Goal: Transaction & Acquisition: Obtain resource

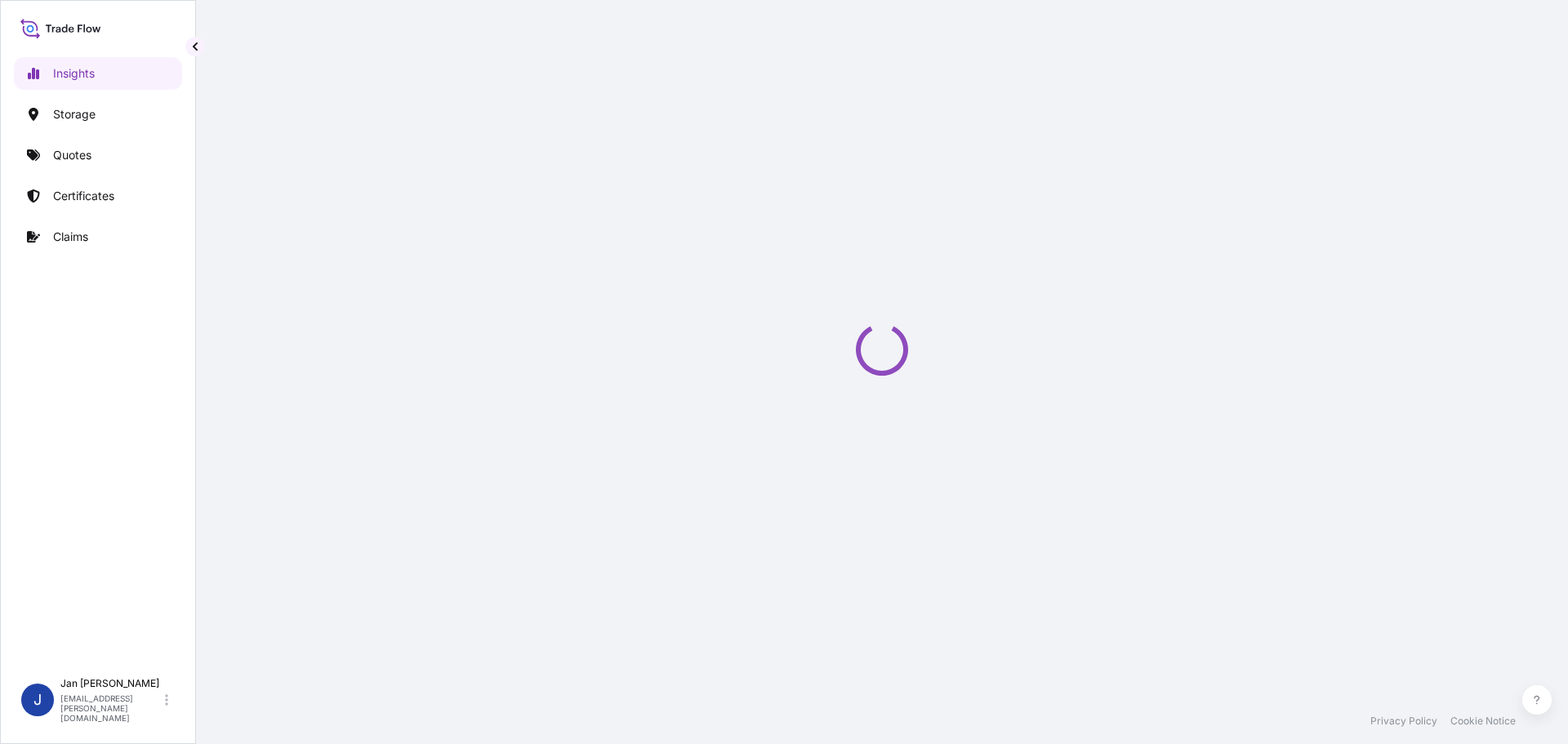
select select "2025"
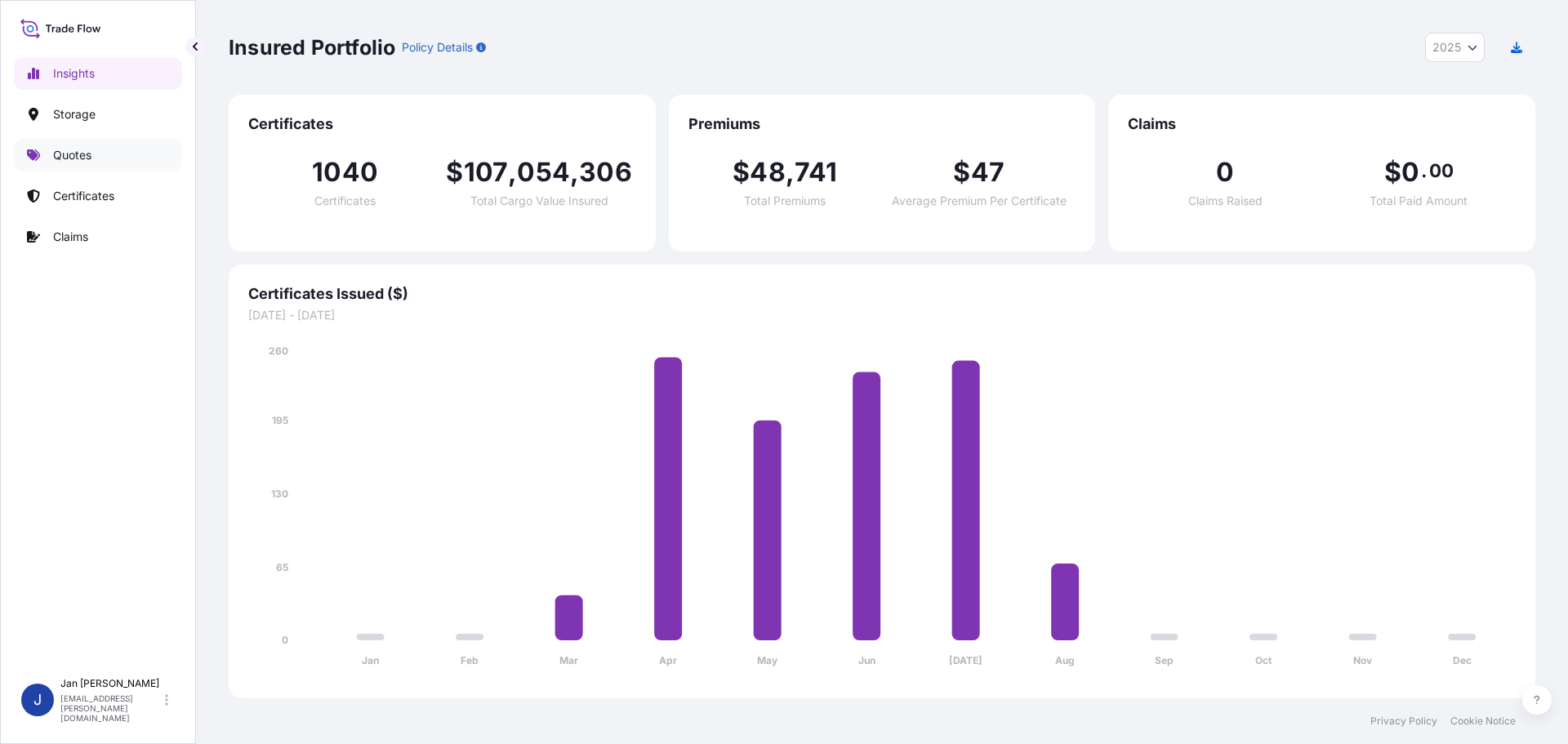
click at [86, 155] on p "Quotes" at bounding box center [72, 156] width 38 height 17
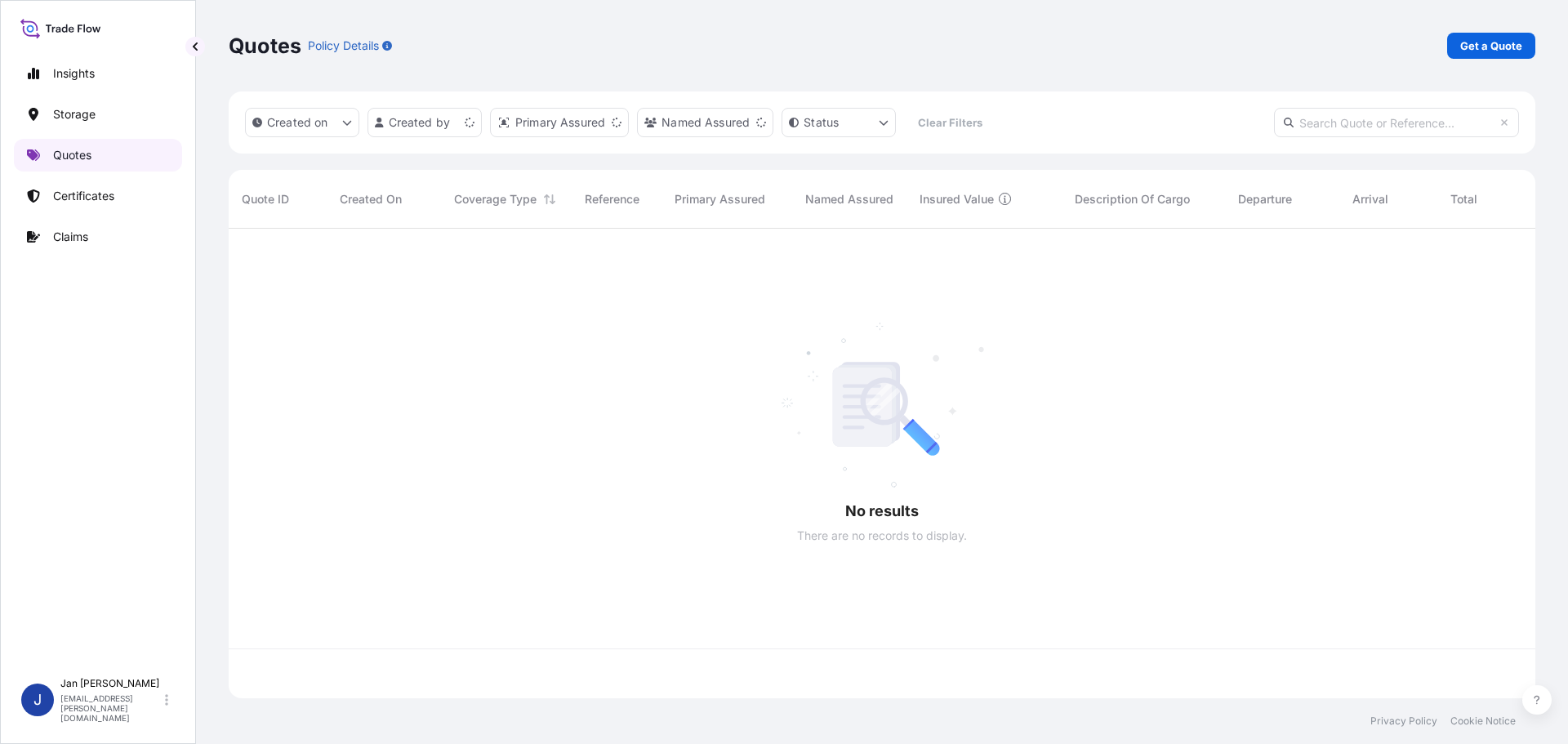
scroll to position [467, 1294]
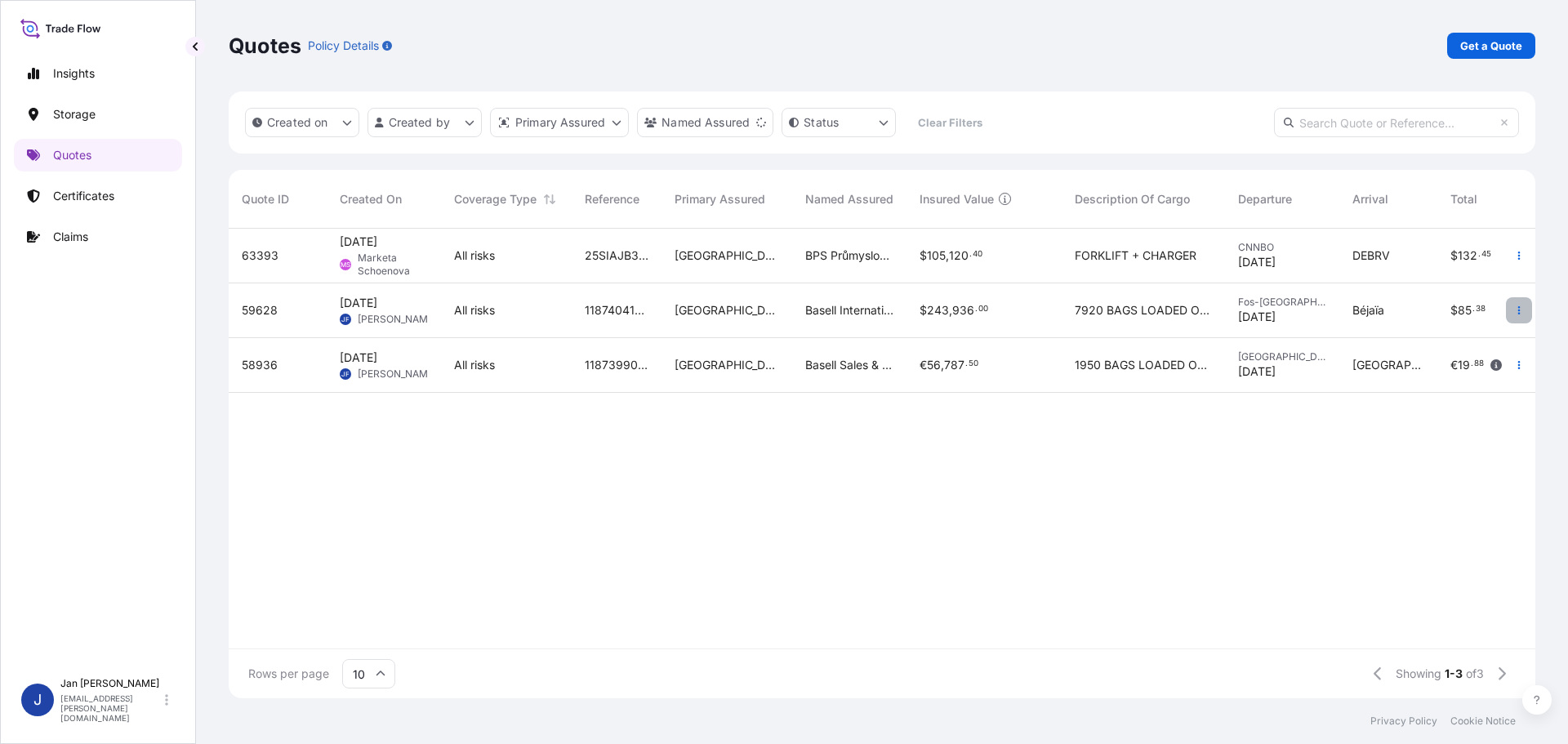
click at [1511, 315] on button "button" at bounding box center [1518, 310] width 26 height 26
click at [1452, 345] on p "Duplicate quote" at bounding box center [1453, 344] width 85 height 17
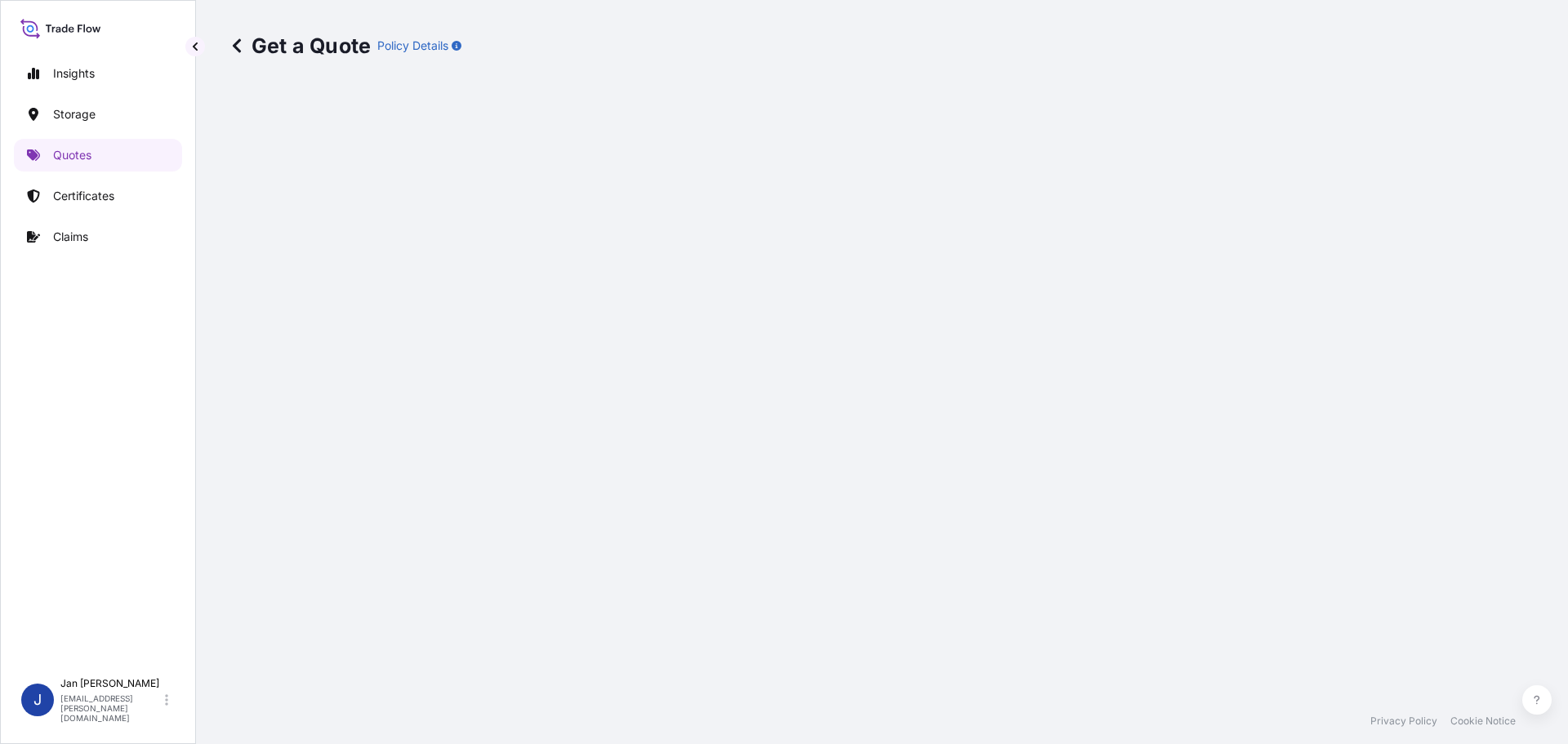
select select "Water"
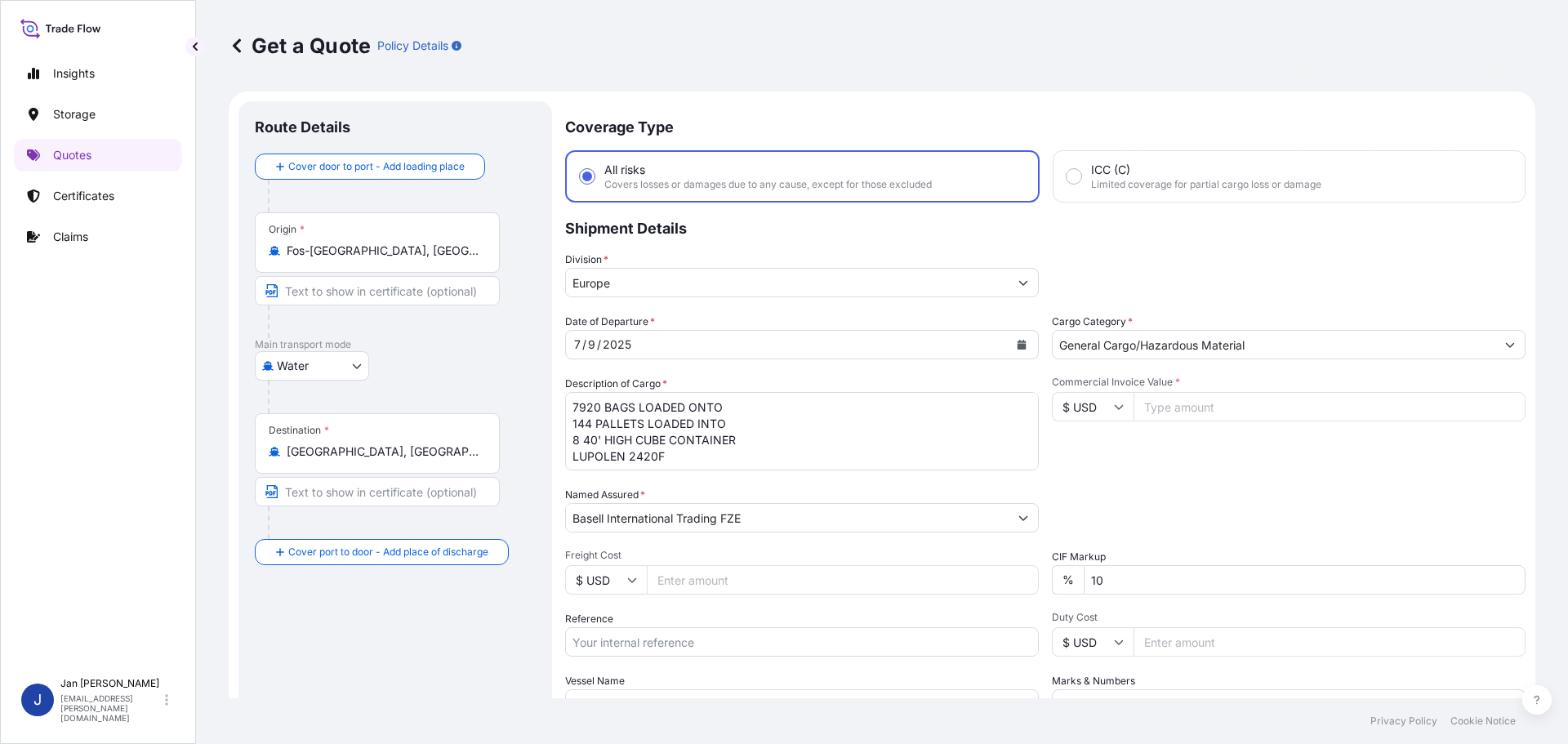
scroll to position [26, 0]
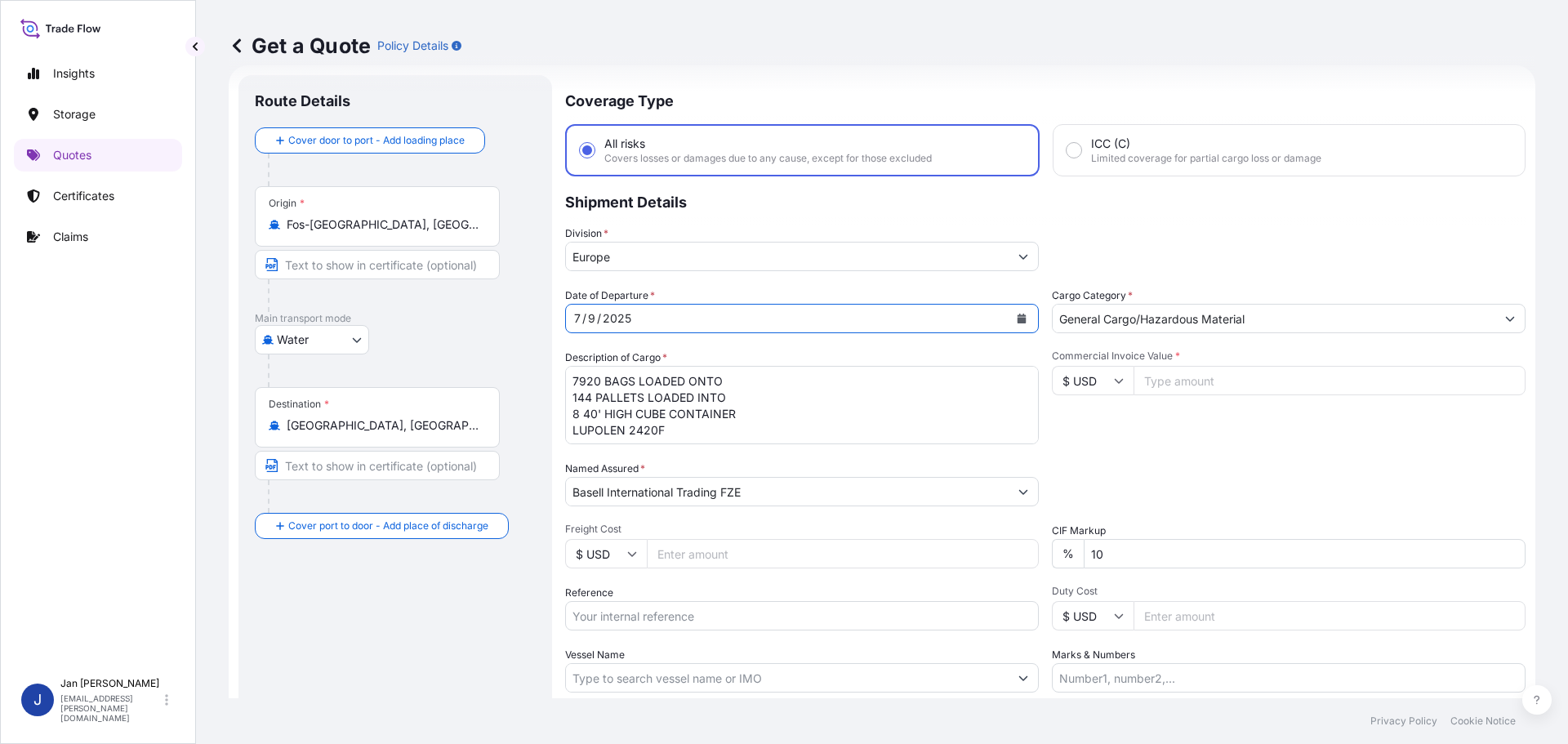
click at [1018, 313] on button "Calendar" at bounding box center [1021, 318] width 26 height 26
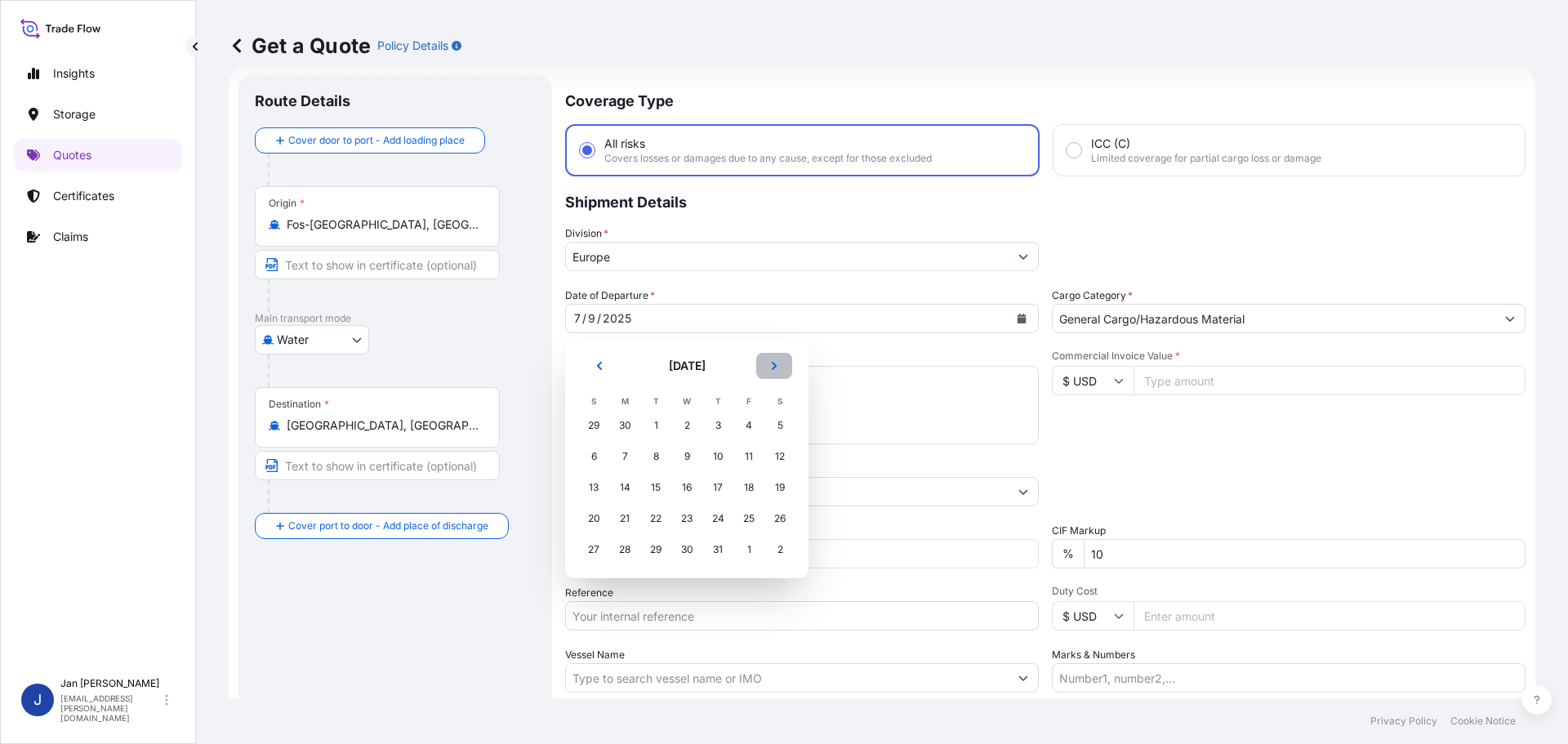
click at [773, 361] on icon "Next" at bounding box center [774, 366] width 10 height 10
click at [676, 490] on div "13" at bounding box center [686, 487] width 29 height 29
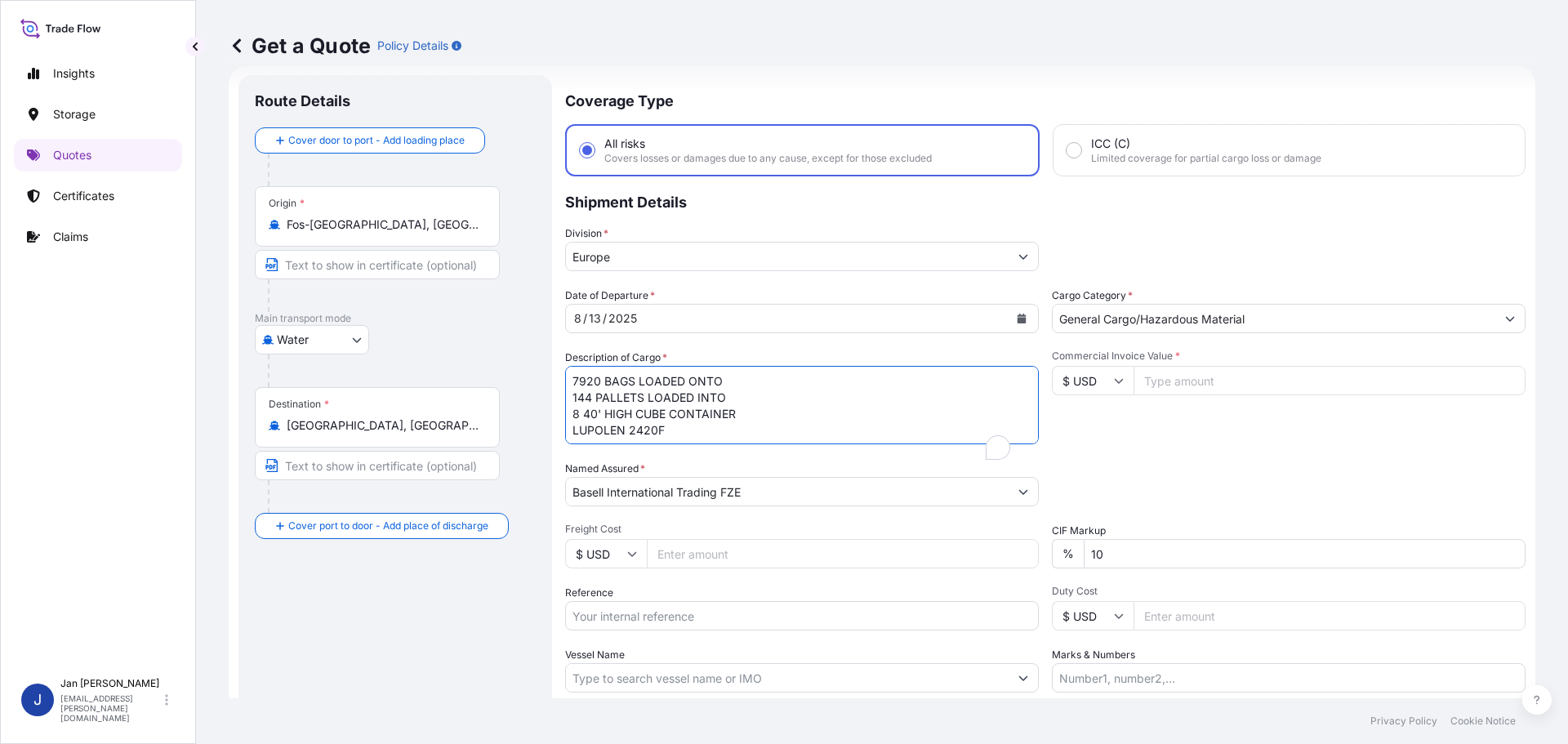
drag, startPoint x: 735, startPoint y: 440, endPoint x: 443, endPoint y: 334, distance: 310.6
click at [443, 334] on form "Route Details Cover door to port - Add loading place Place of loading Road / [G…" at bounding box center [882, 445] width 1307 height 759
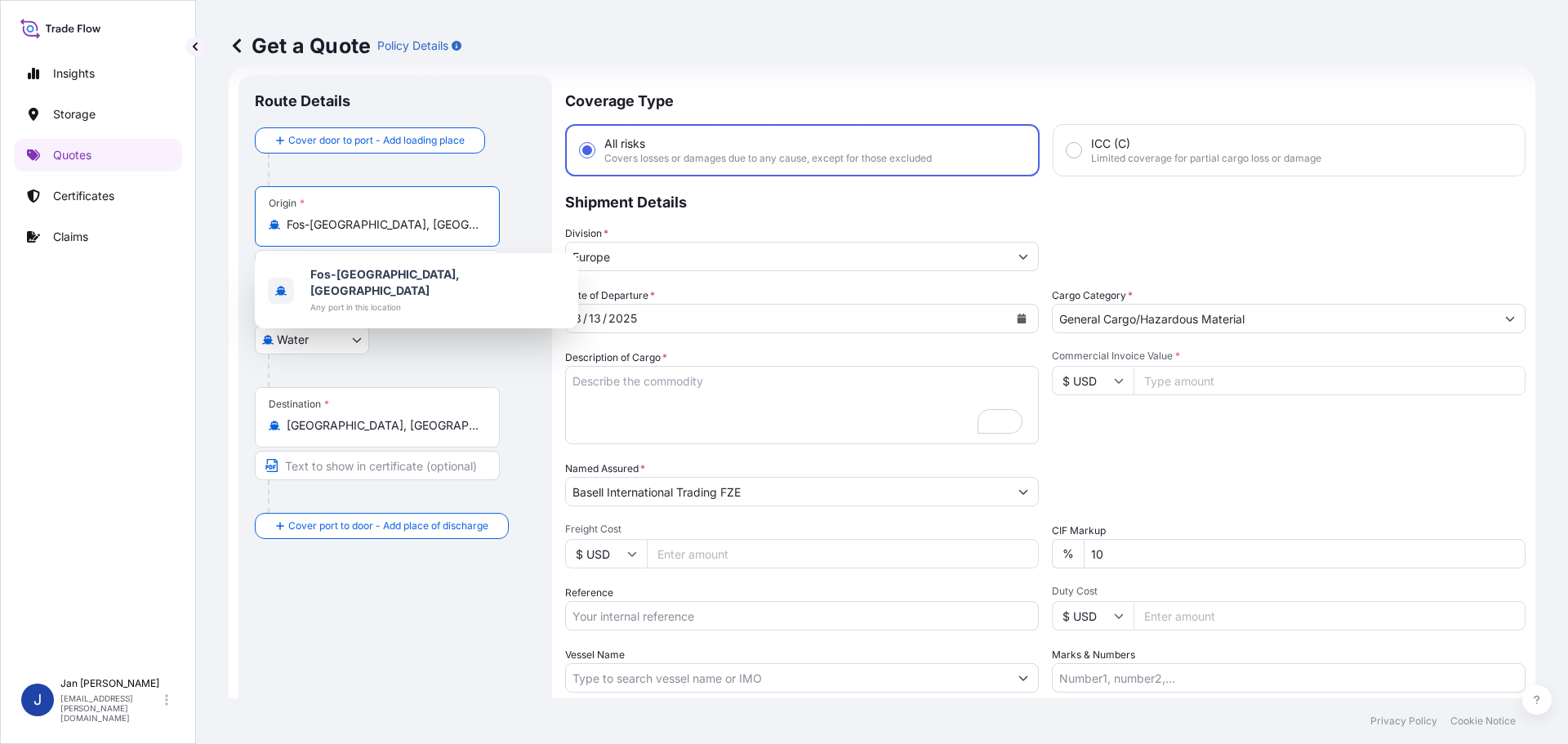
drag, startPoint x: 456, startPoint y: 217, endPoint x: 112, endPoint y: 217, distance: 344.0
click at [126, 217] on div "Insights Storage Quotes Certificates Claims J [PERSON_NAME] [EMAIL_ADDRESS][PER…" at bounding box center [784, 372] width 1568 height 744
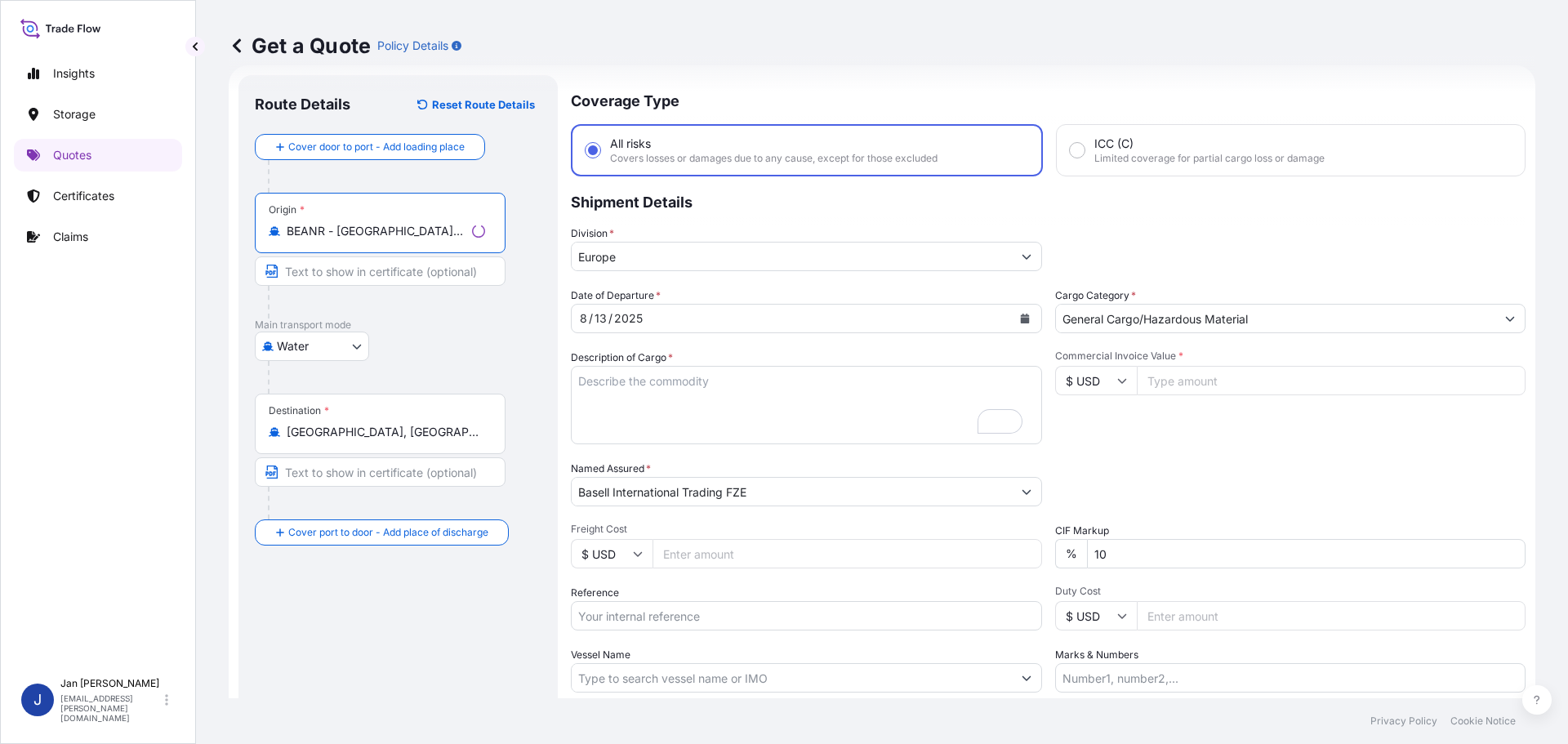
type input "BEANR - [GEOGRAPHIC_DATA], [GEOGRAPHIC_DATA]"
drag, startPoint x: 413, startPoint y: 427, endPoint x: 148, endPoint y: 424, distance: 265.0
click at [148, 424] on div "Insights Storage Quotes Certificates Claims J [PERSON_NAME] [EMAIL_ADDRESS][PER…" at bounding box center [784, 372] width 1568 height 744
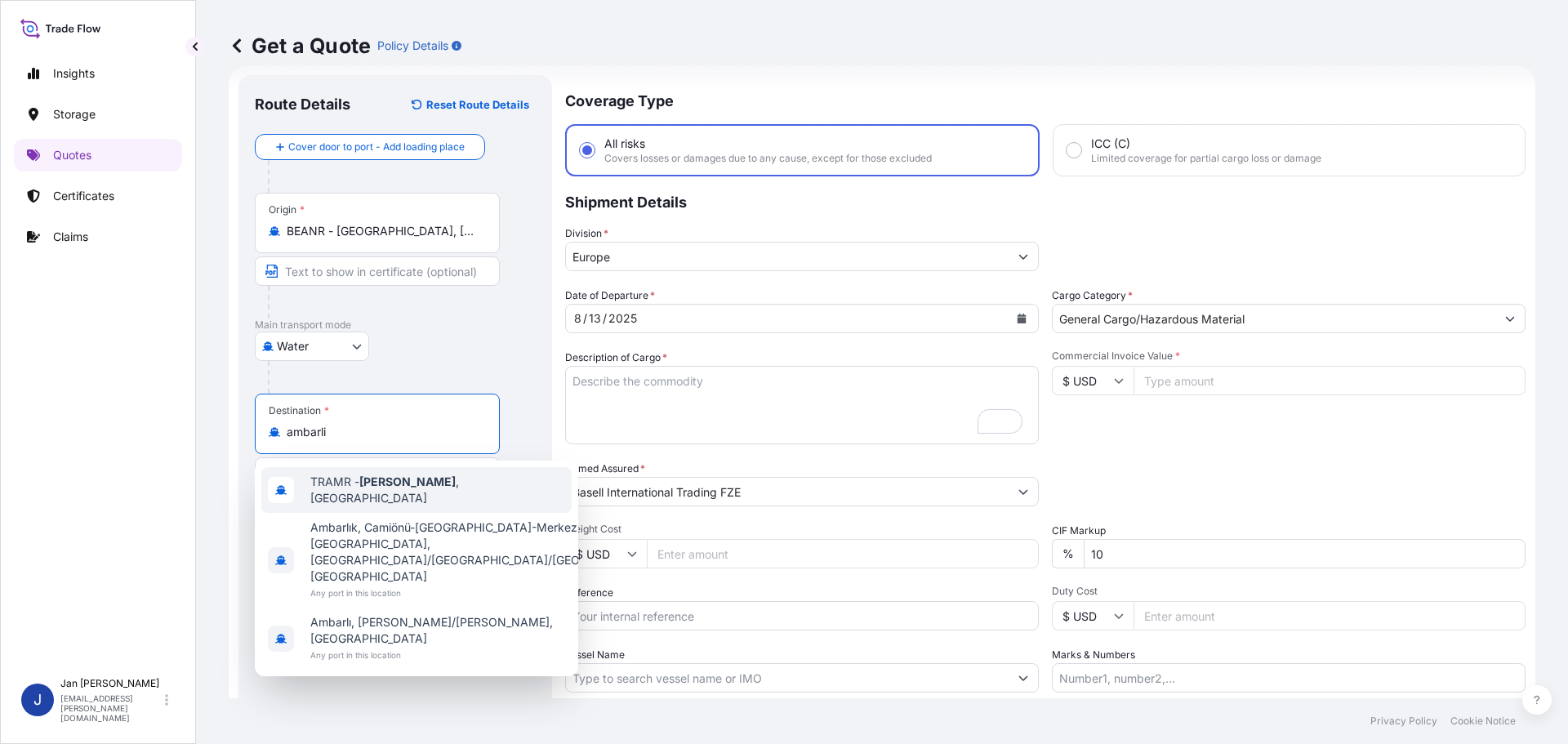
click at [359, 489] on span "TRAMR - [GEOGRAPHIC_DATA] , [GEOGRAPHIC_DATA]" at bounding box center [438, 489] width 255 height 32
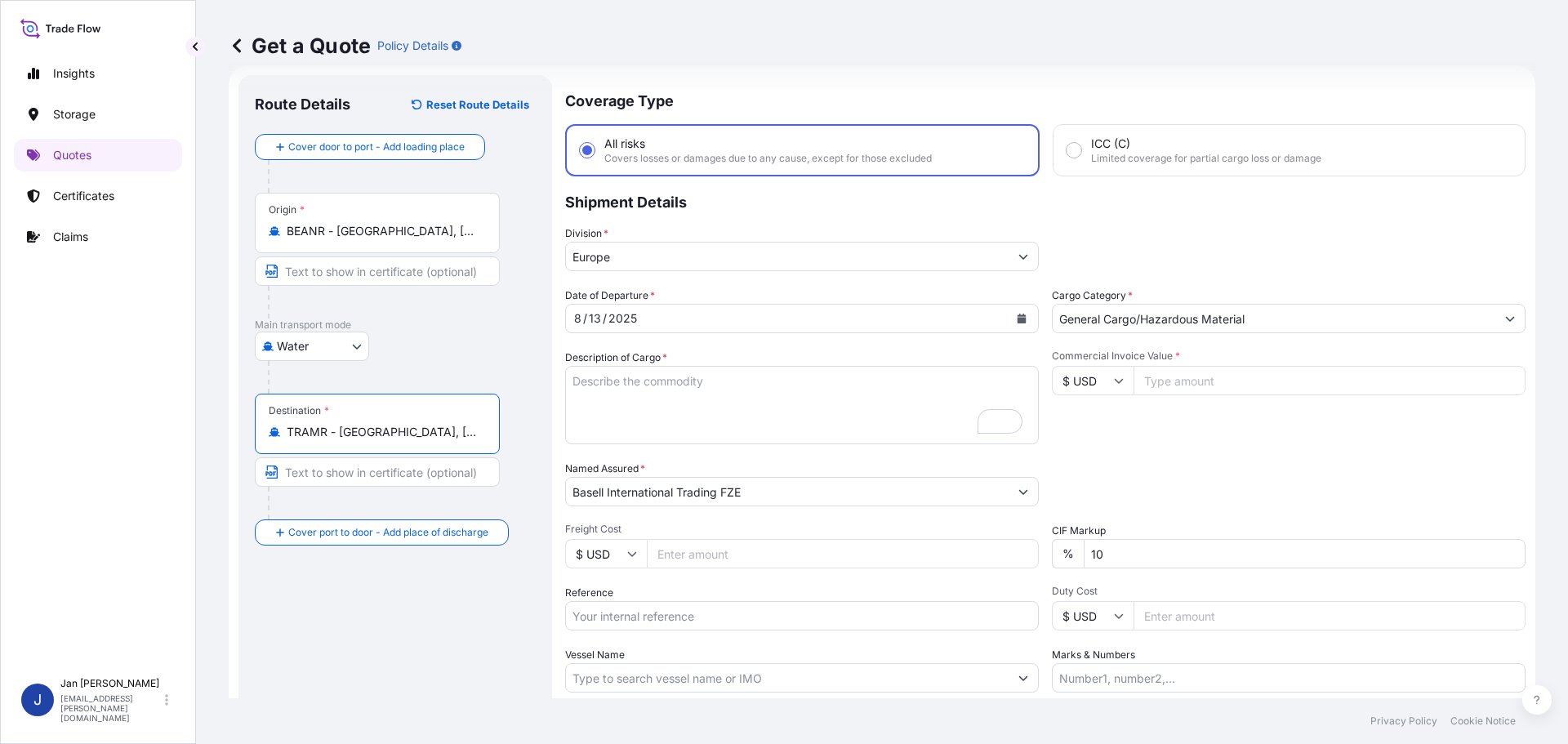
type input "TRAMR - [GEOGRAPHIC_DATA], [GEOGRAPHIC_DATA]"
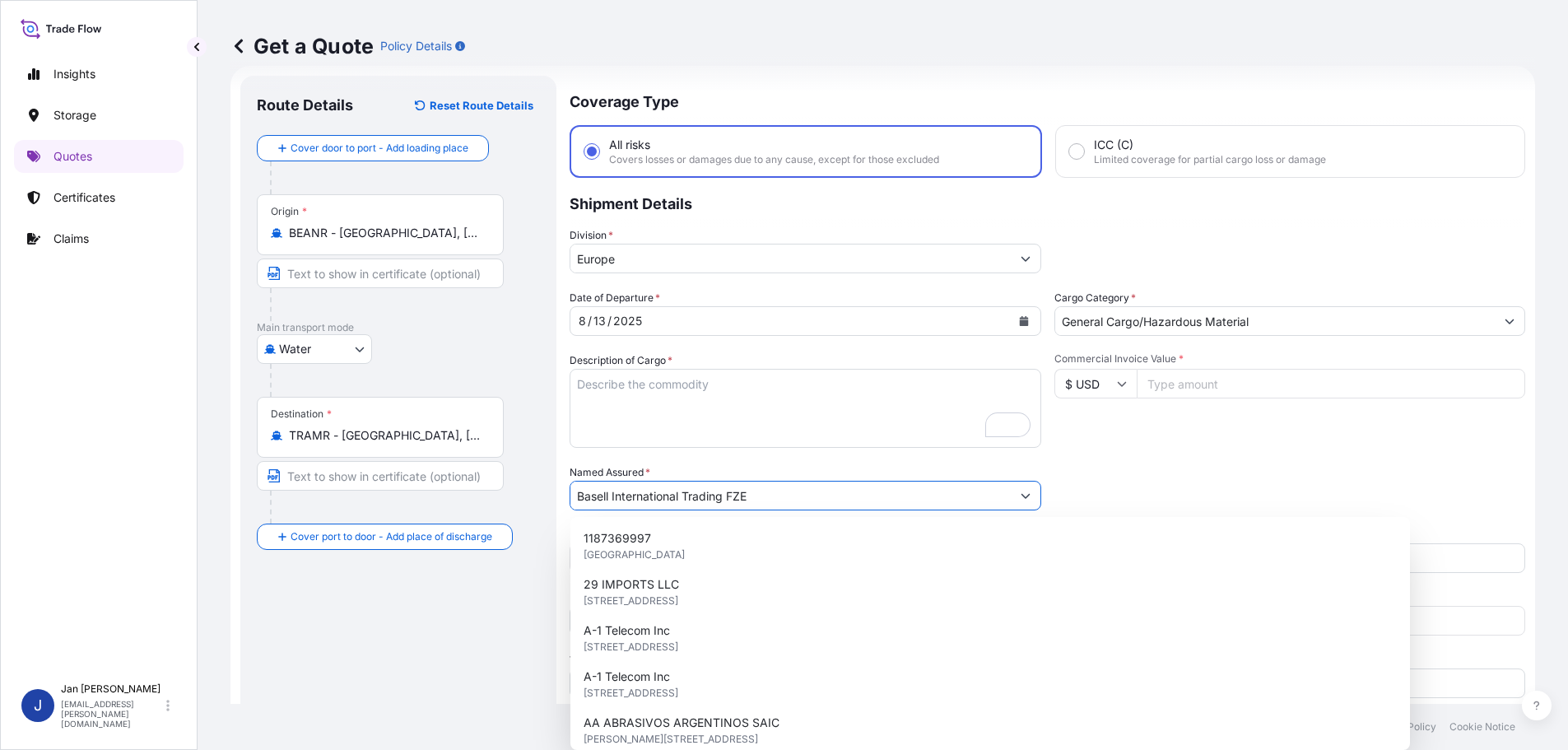
drag, startPoint x: 778, startPoint y: 498, endPoint x: 272, endPoint y: 498, distance: 506.0
click at [273, 498] on form "Route Details Reset Route Details Cover door to port - Add loading place Place …" at bounding box center [883, 449] width 1305 height 765
click at [664, 423] on textarea "7920 BAGS LOADED ONTO 144 PALLETS LOADED INTO 8 40' HIGH CUBE CONTAINER LUPOLEN…" at bounding box center [805, 409] width 472 height 79
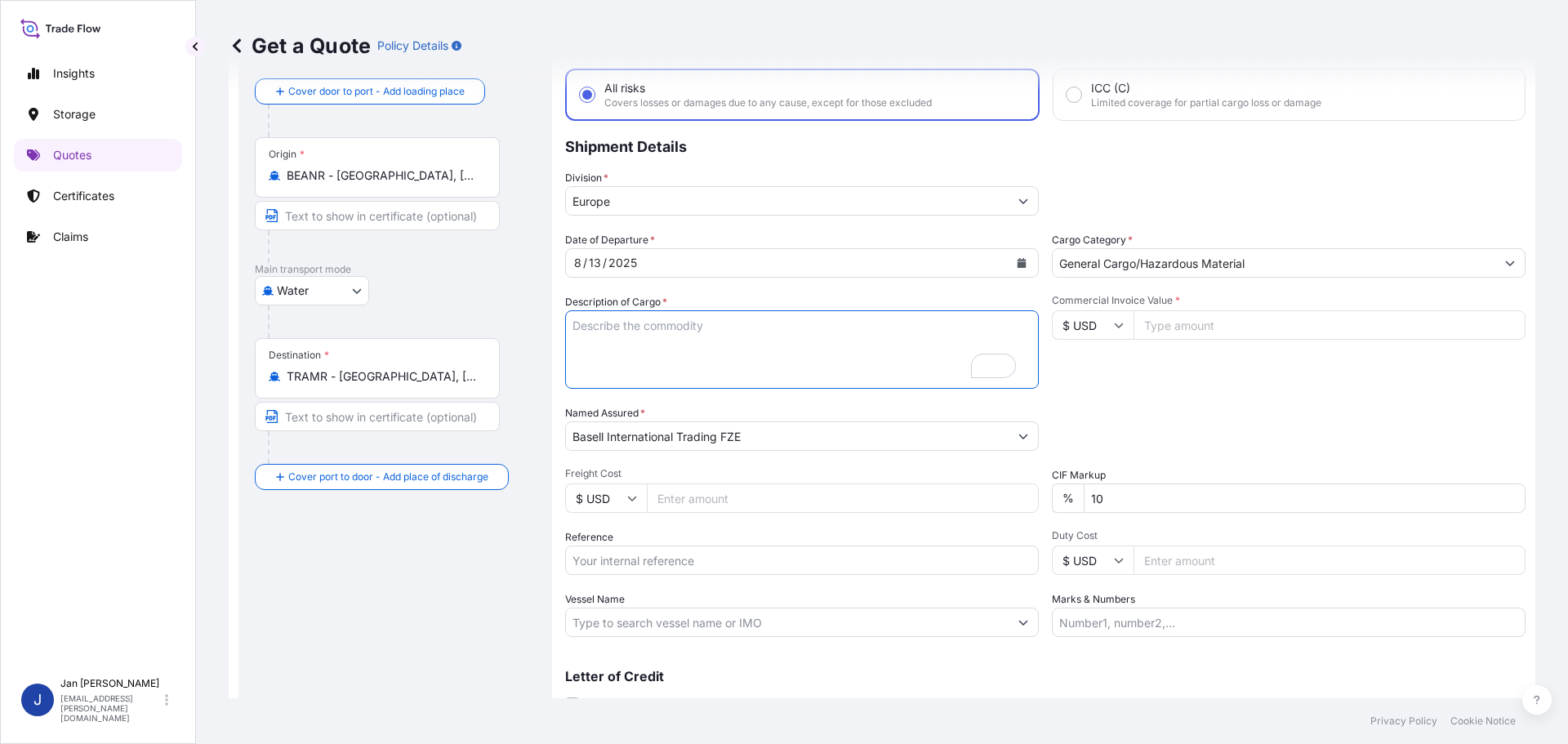
scroll to position [152, 0]
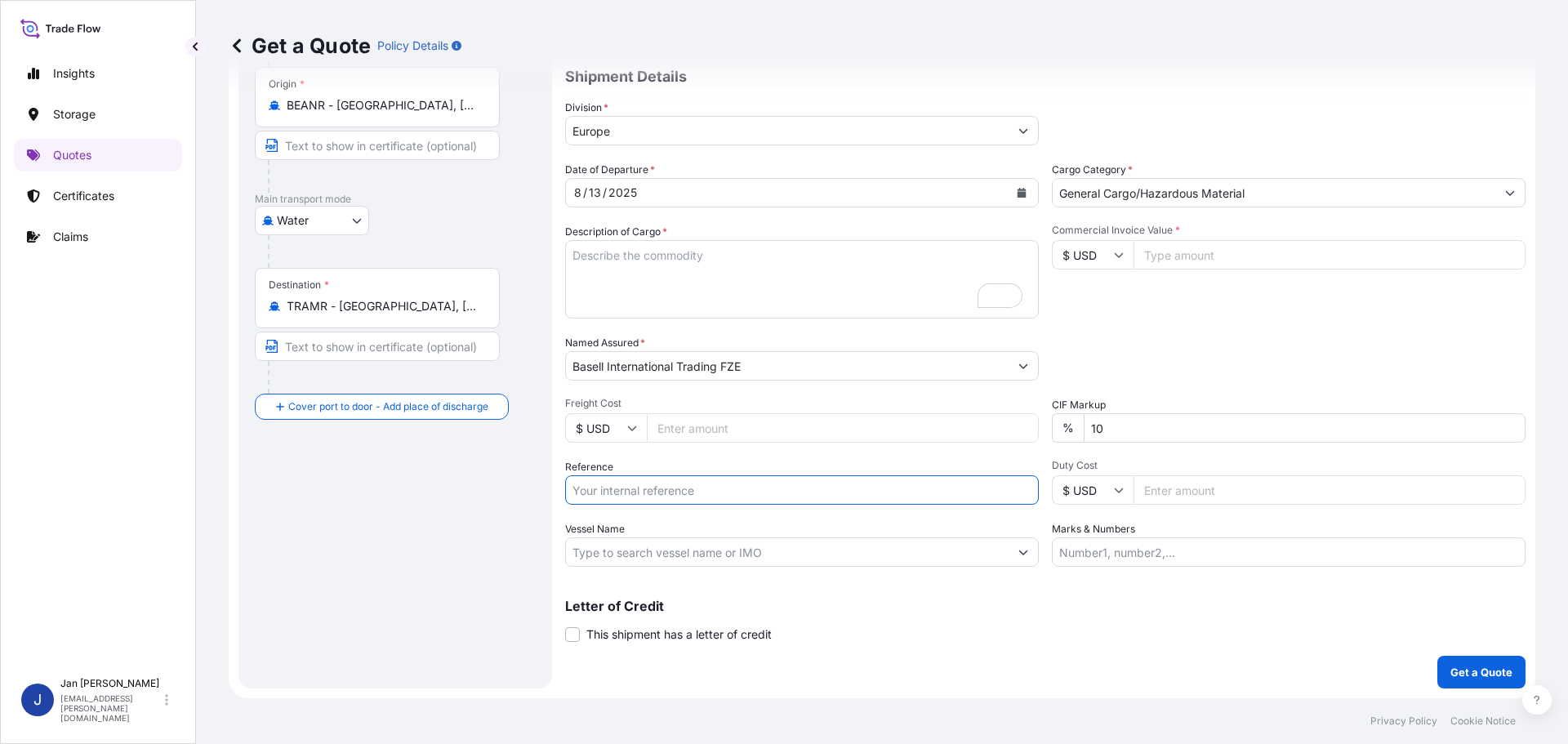
click at [651, 489] on input "Reference" at bounding box center [801, 489] width 473 height 29
paste input "5013179921 304235430"
paste input "1187418204"
type input "5013179921 304235430 1187418204"
click at [670, 563] on input "Vessel Name" at bounding box center [787, 552] width 443 height 29
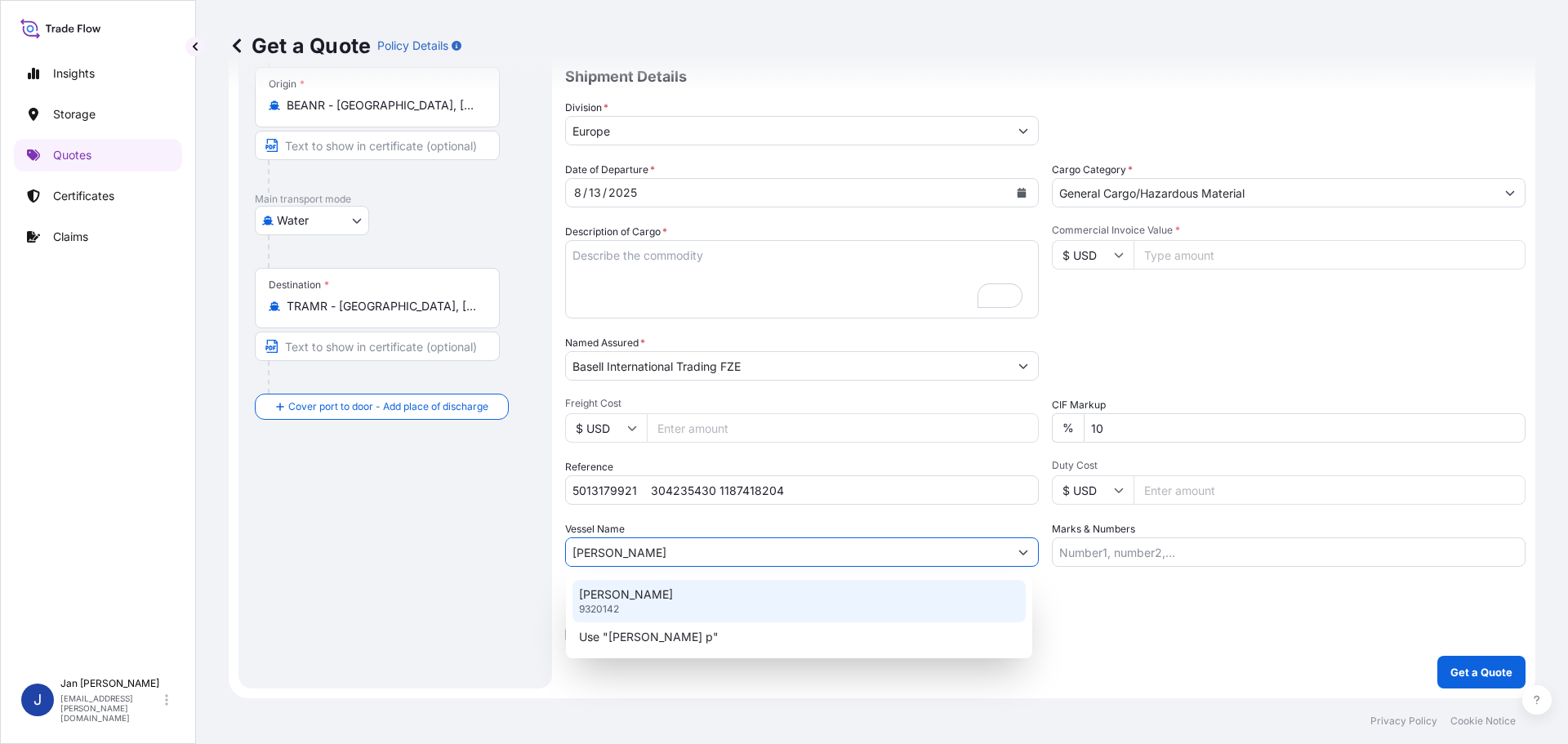
click at [660, 609] on div "[PERSON_NAME] 9320142" at bounding box center [799, 601] width 453 height 42
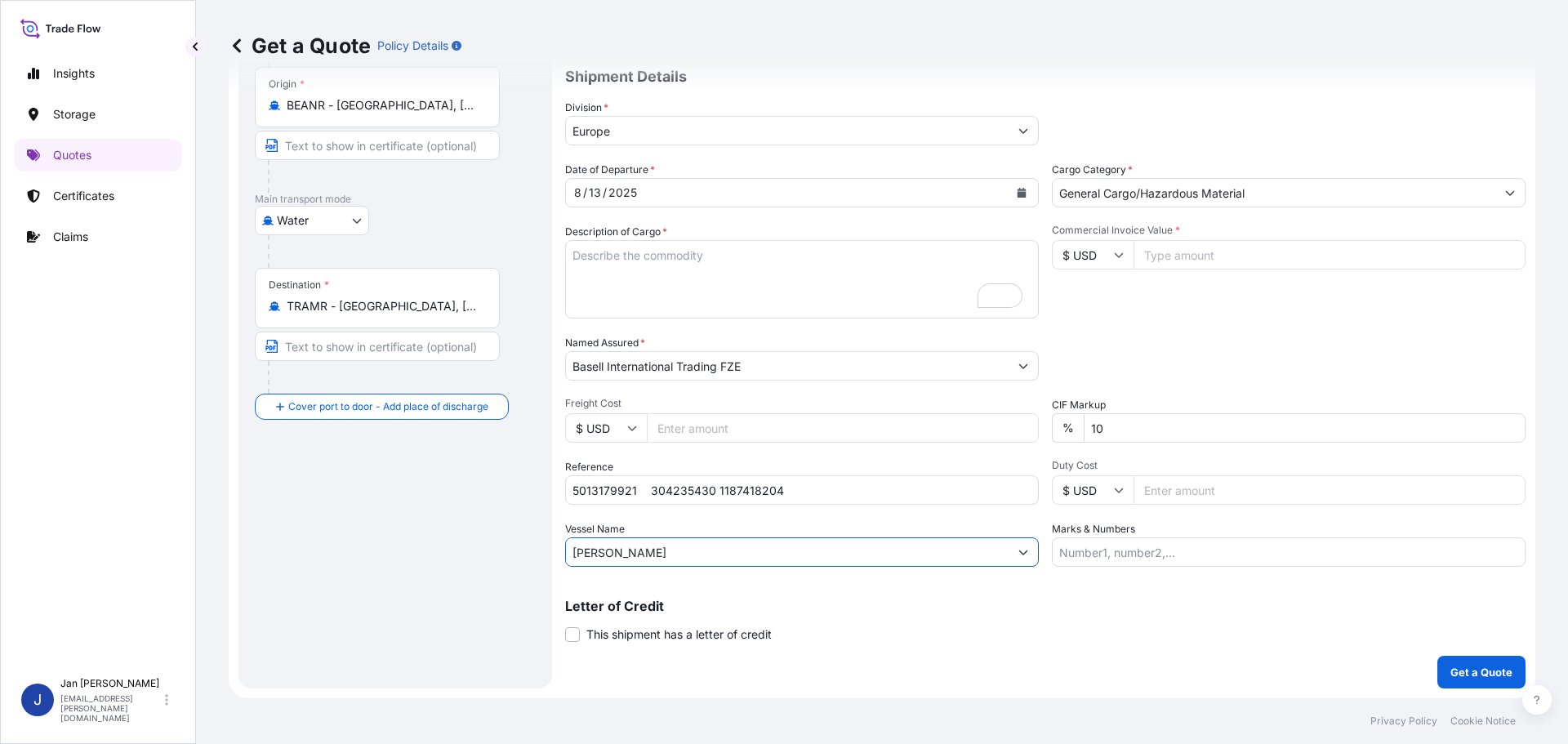
type input "[PERSON_NAME]"
click at [1232, 250] on input "Commercial Invoice Value *" at bounding box center [1329, 255] width 392 height 29
paste input "29700"
type input "29700"
drag, startPoint x: 646, startPoint y: 303, endPoint x: 628, endPoint y: 278, distance: 30.8
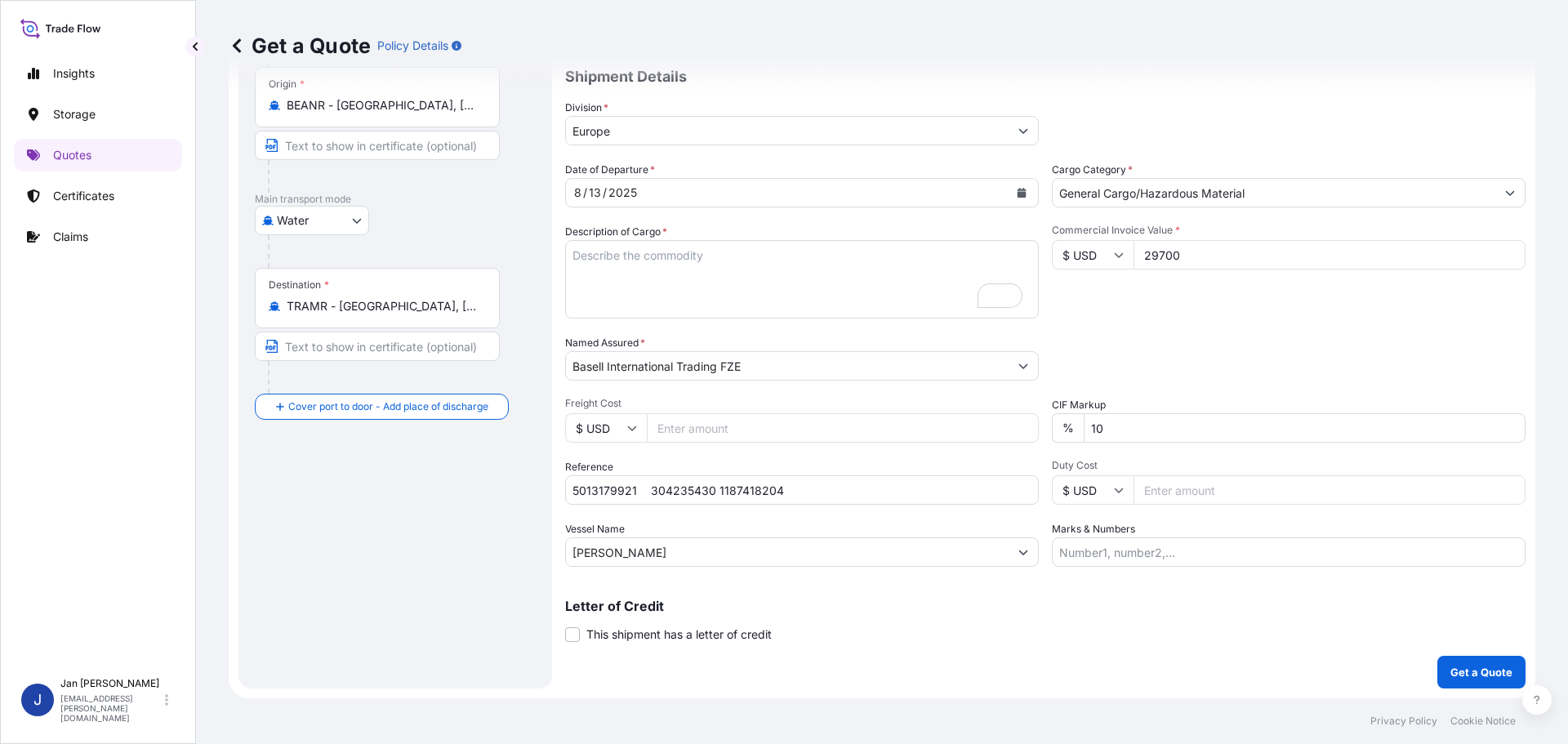
click at [646, 302] on textarea "7920 BAGS LOADED ONTO 144 PALLETS LOADED INTO 8 40' HIGH CUBE CONTAINER LUPOLEN…" at bounding box center [801, 280] width 473 height 78
paste textarea "BAGS LOADED ONTO 18 PALLETS LOADED INTO 1 40' HIGH CUBE CONTAINER LUPOLEN 2420D"
click at [568, 252] on textarea "7920 BAGS LOADED ONTO 144 PALLETS LOADED INTO 8 40' HIGH CUBE CONTAINER LUPOLEN…" at bounding box center [801, 280] width 473 height 78
type textarea "990 BAGS LOADED ONTO 18 PALLETS LOADED INTO 1 40' HIGH CUBE CONTAINER LUPOLEN 2…"
click at [1500, 687] on button "Get a Quote" at bounding box center [1481, 672] width 88 height 32
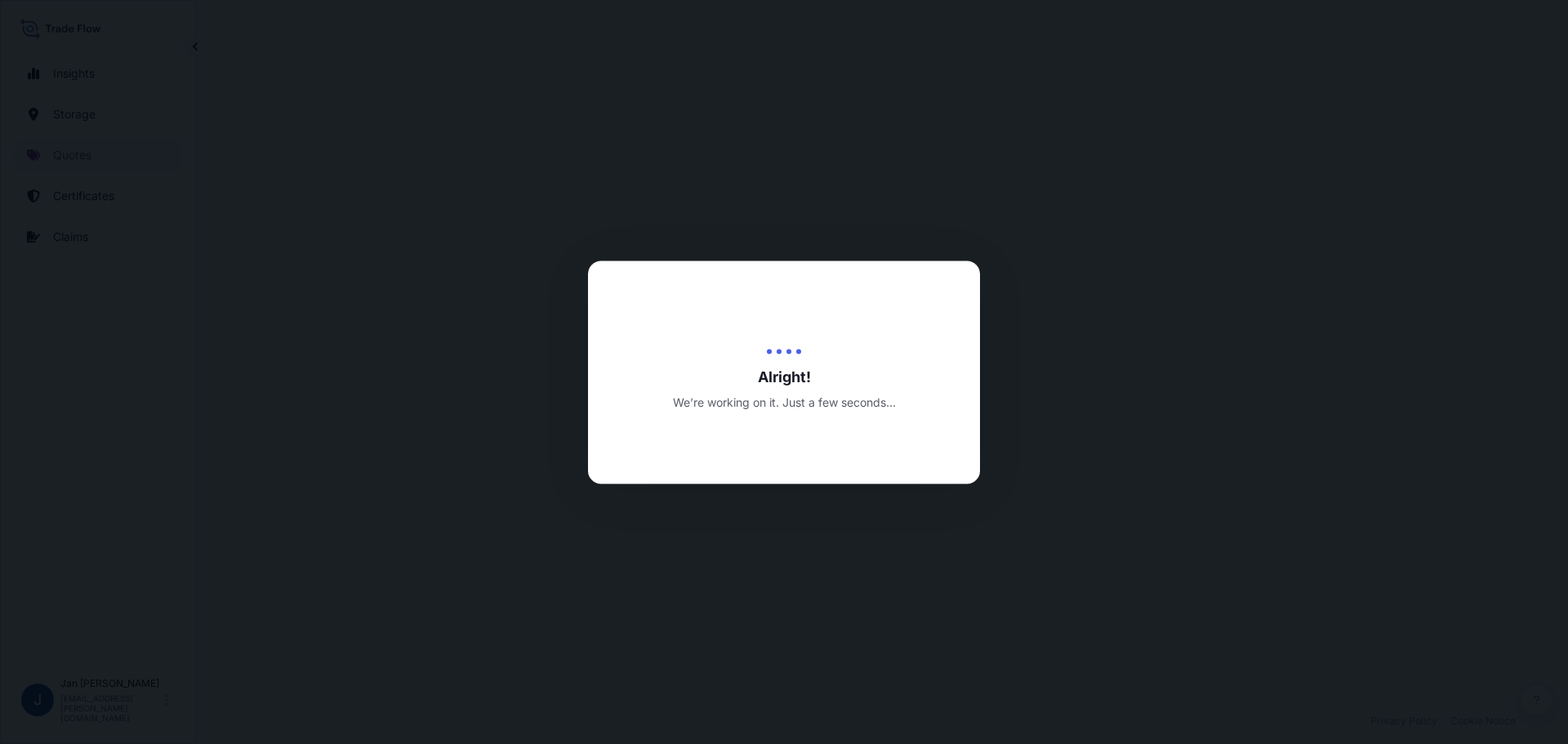
select select "Water"
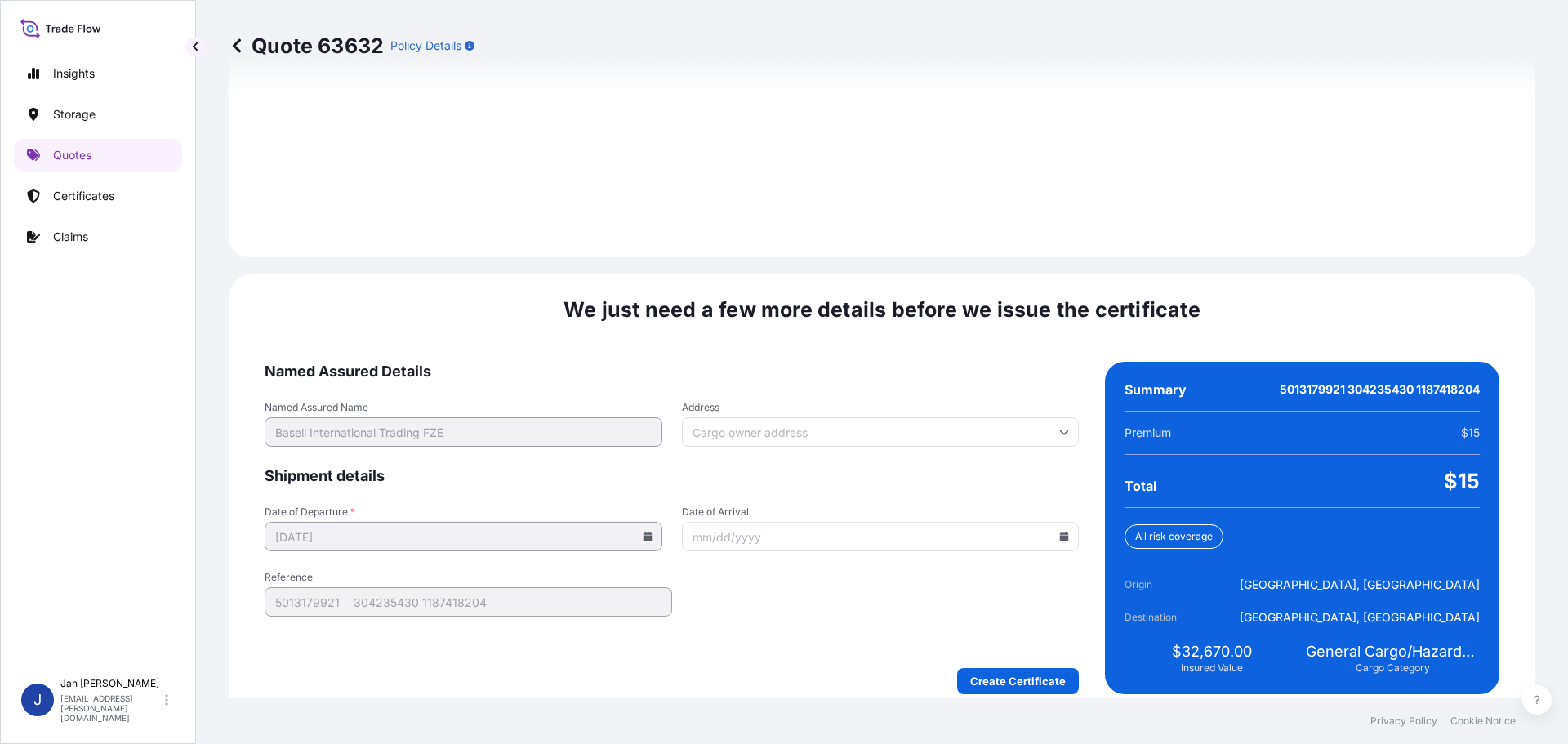
scroll to position [2287, 0]
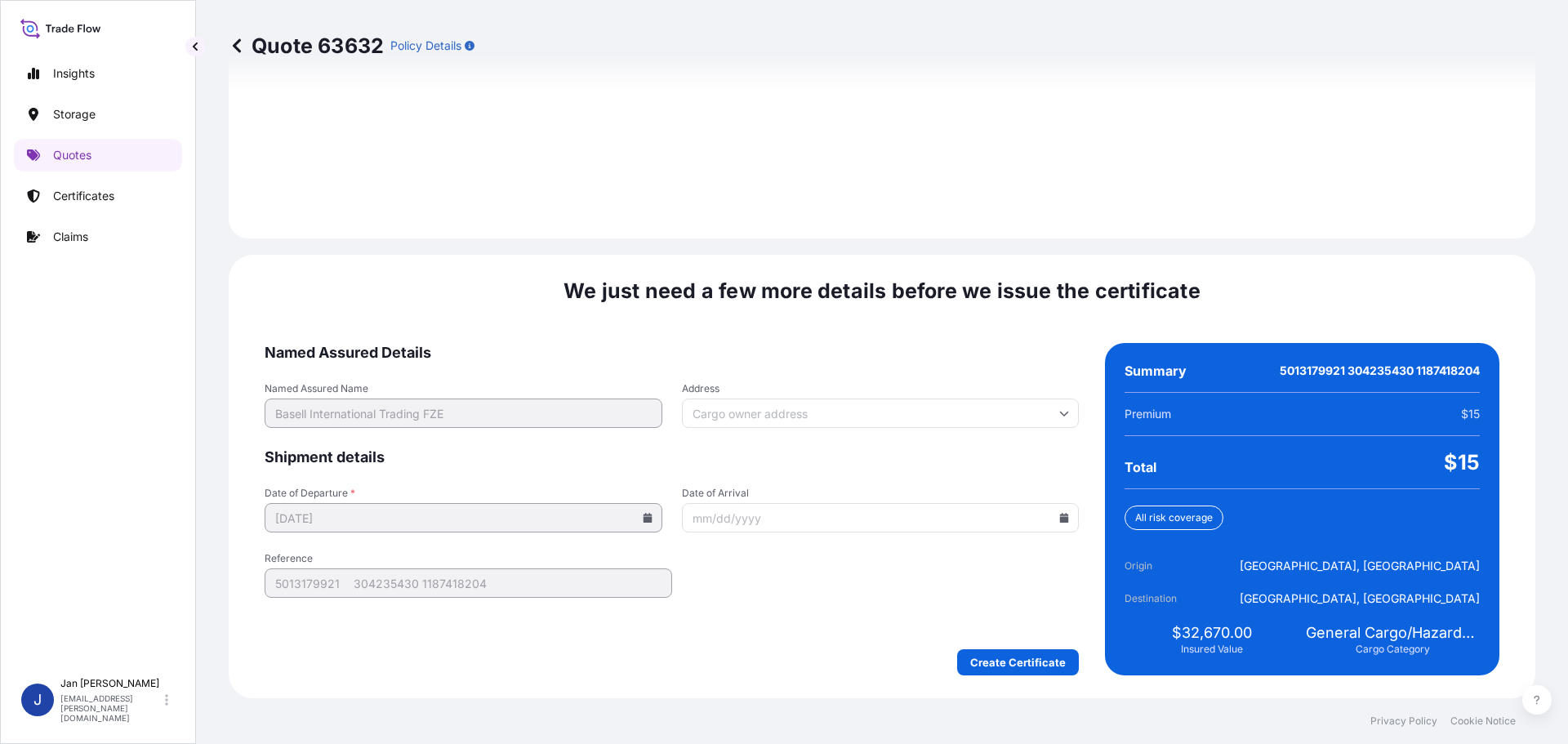
click at [1065, 518] on input "Date of Arrival" at bounding box center [881, 518] width 398 height 29
click at [1060, 517] on icon at bounding box center [1064, 518] width 9 height 10
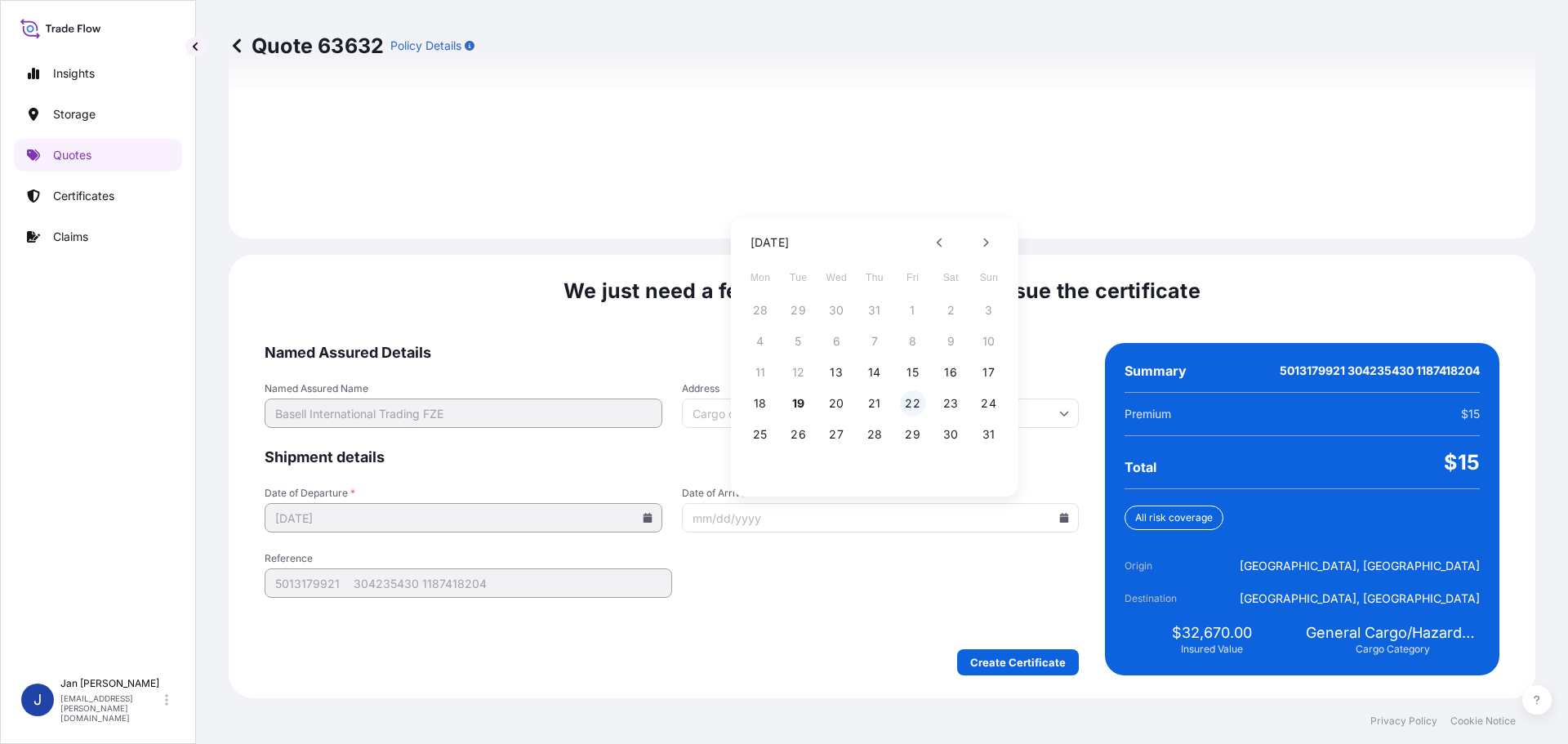
click at [918, 400] on button "22" at bounding box center [913, 403] width 26 height 26
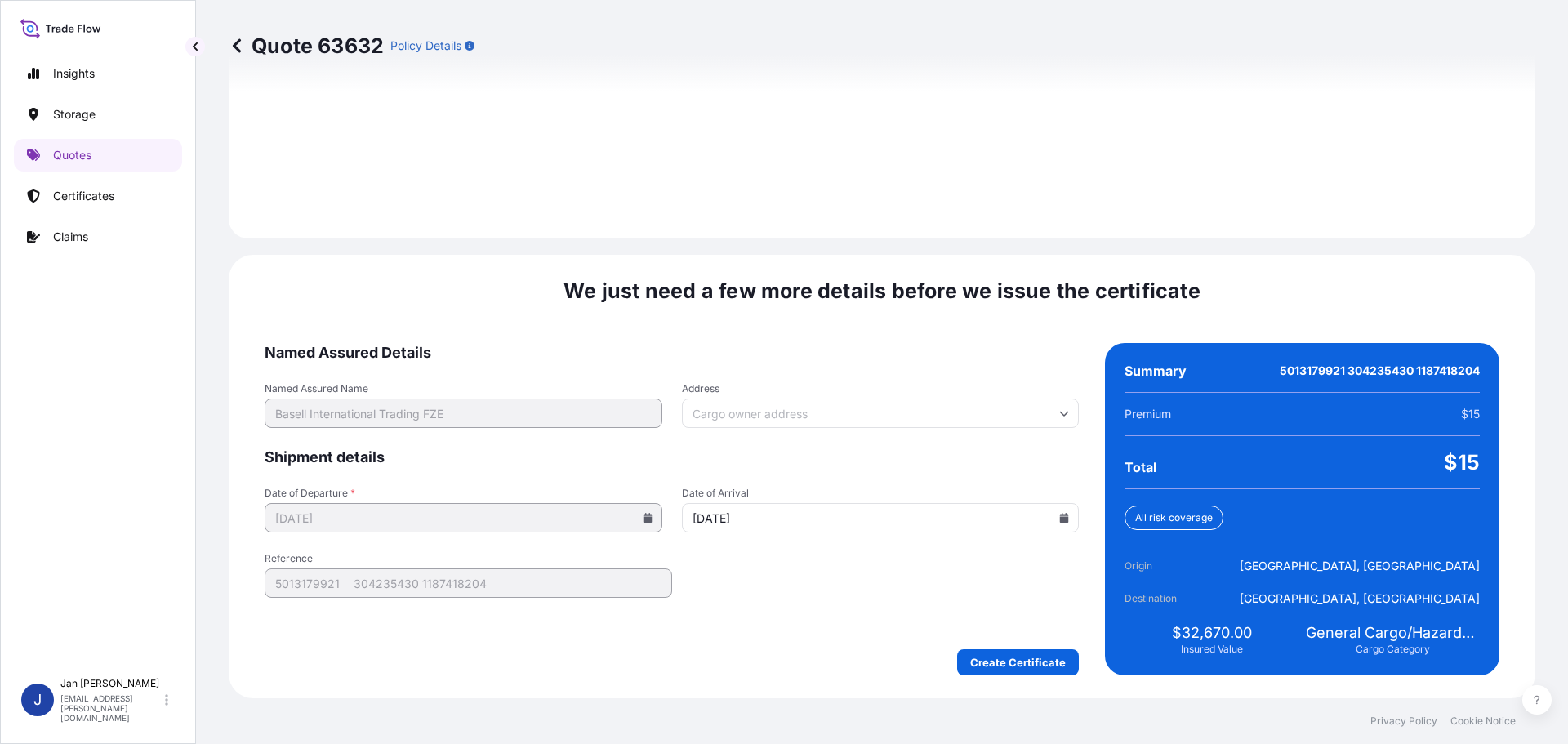
type input "[DATE]"
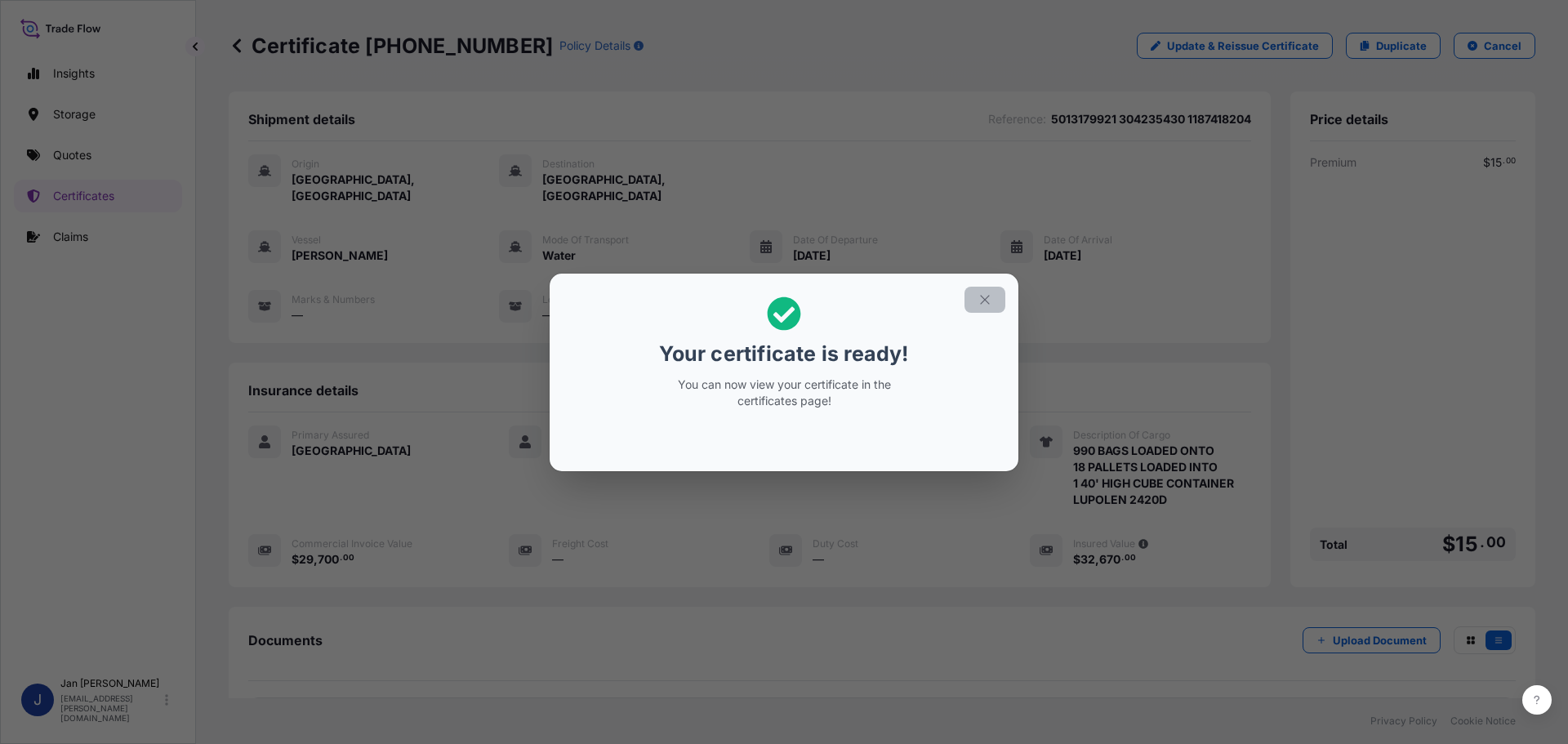
click at [983, 300] on icon "button" at bounding box center [985, 300] width 15 height 15
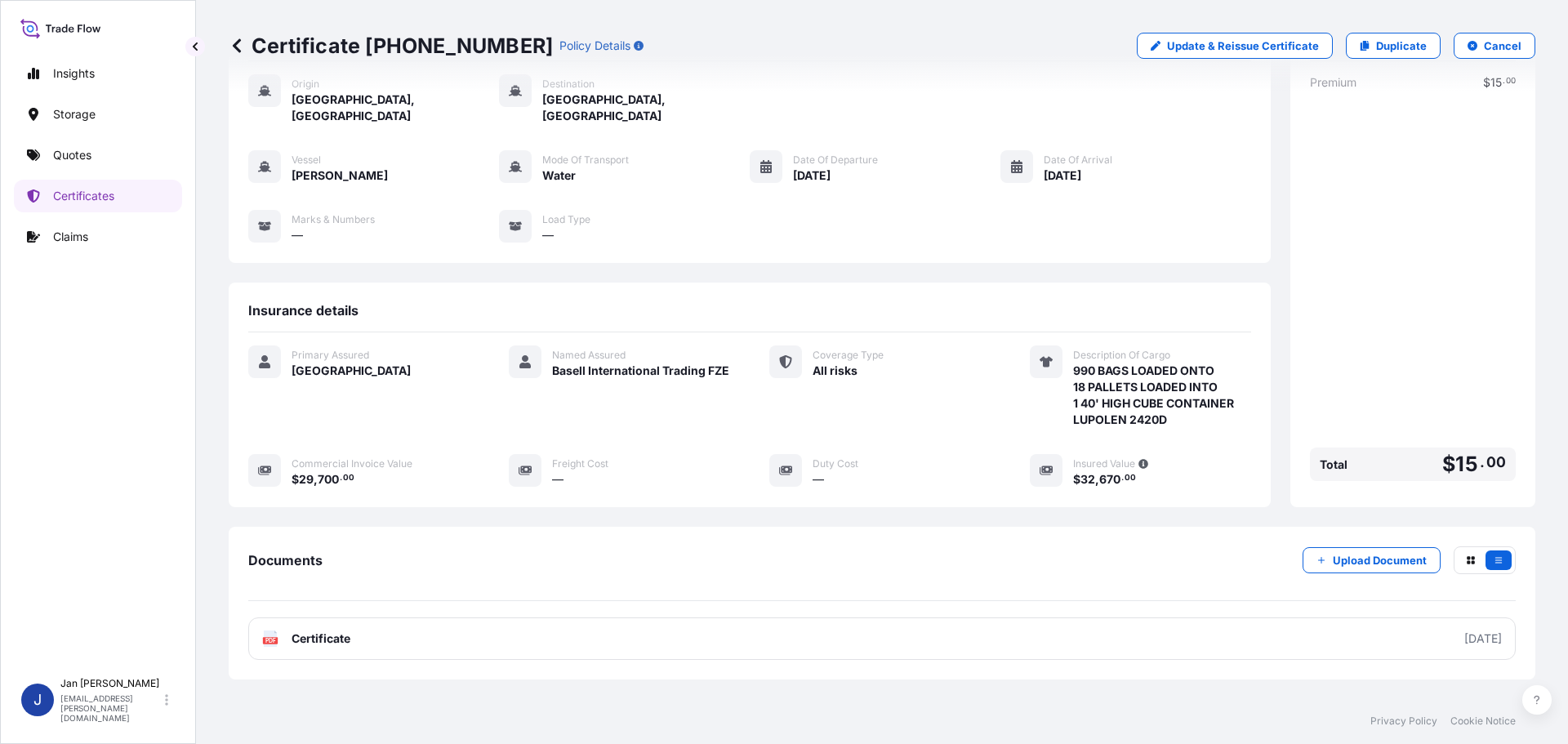
scroll to position [147, 0]
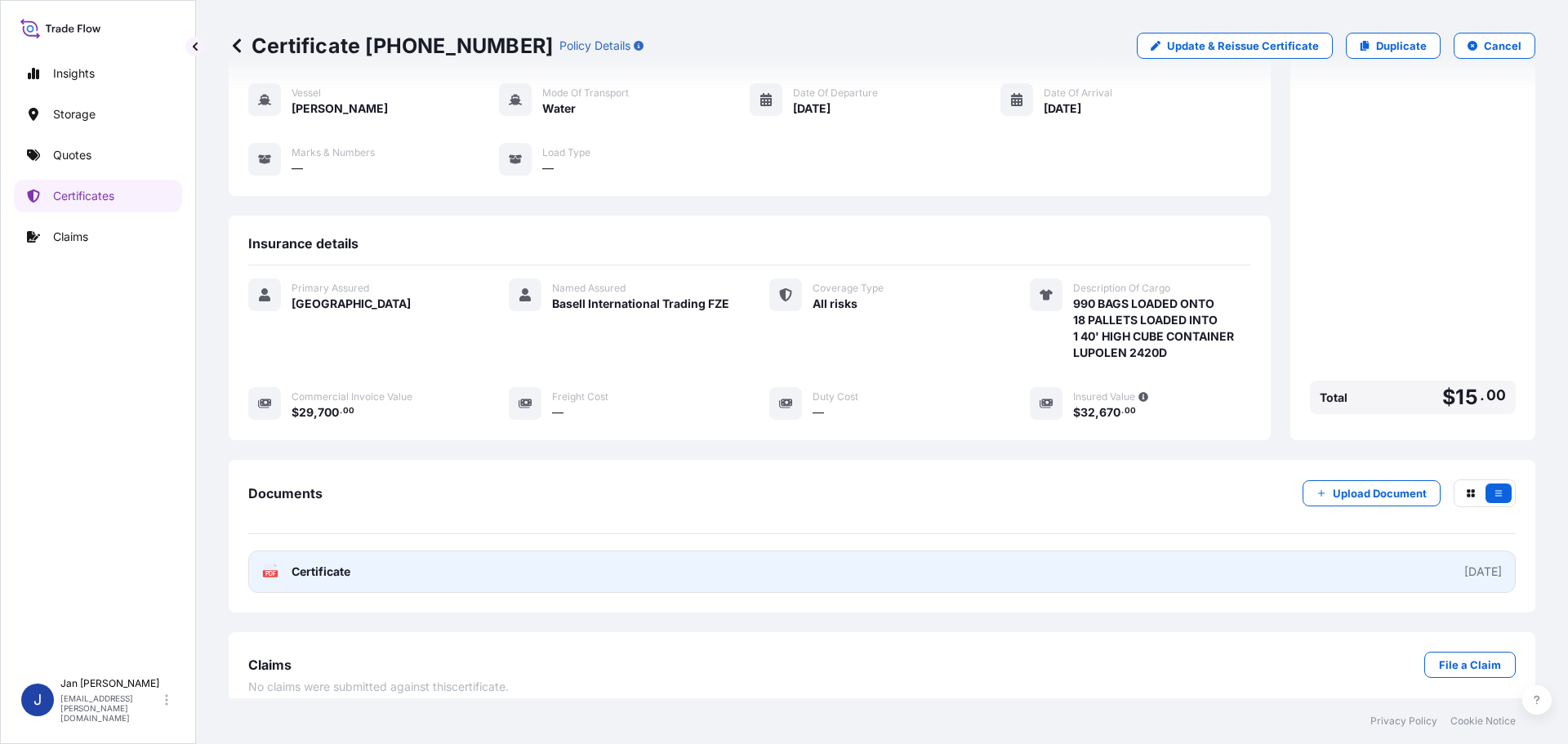
click at [304, 563] on span "Certificate" at bounding box center [320, 572] width 59 height 17
